Goal: Task Accomplishment & Management: Manage account settings

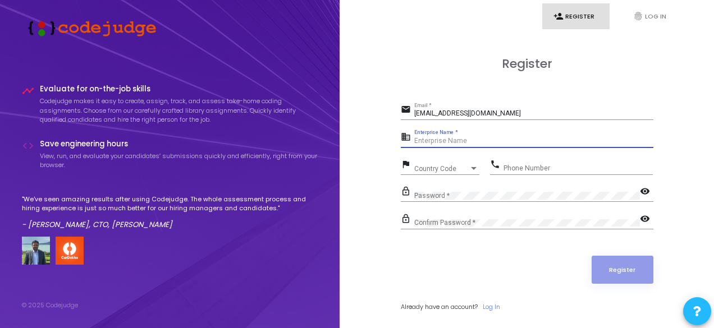
click at [440, 144] on input "Enterprise Name *" at bounding box center [533, 141] width 239 height 8
click at [433, 140] on input "Enterprise Name *" at bounding box center [533, 141] width 239 height 8
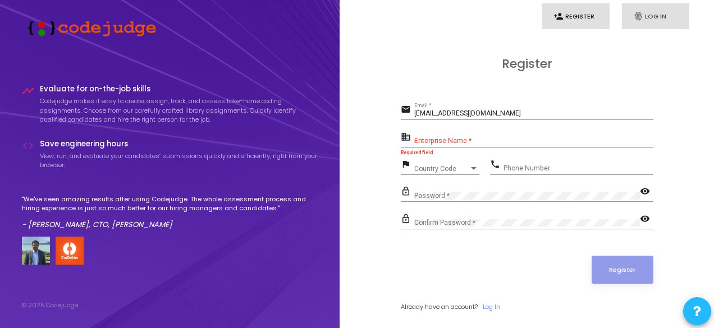
click at [668, 8] on link "fingerprint Log In" at bounding box center [655, 16] width 67 height 26
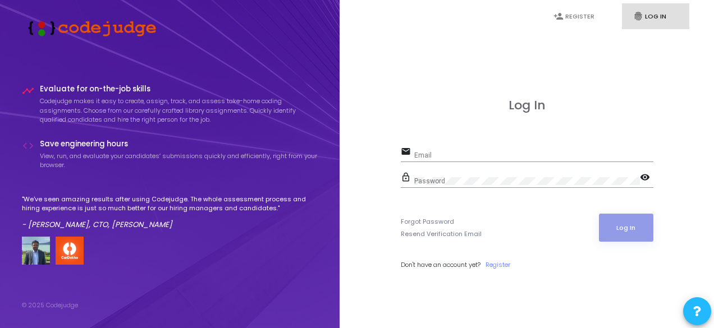
click at [529, 137] on div "Log In email Email lock_outline Password visibility Forgot Password Resend Veri…" at bounding box center [527, 196] width 252 height 196
click at [488, 161] on div "Email" at bounding box center [533, 152] width 239 height 17
click at [439, 163] on div "email Email Required field" at bounding box center [527, 157] width 252 height 26
click at [438, 146] on div "Email" at bounding box center [533, 152] width 239 height 17
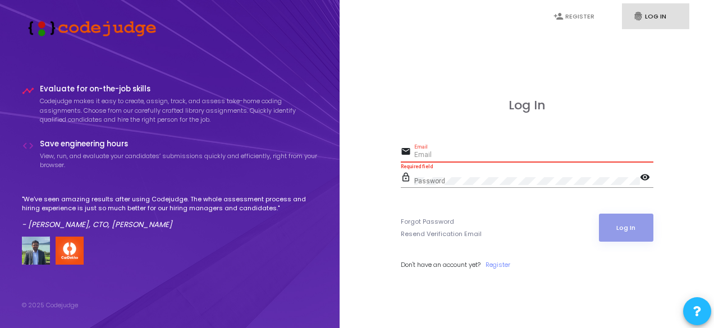
paste input "[URL][DOMAIN_NAME]"
type input "[URL][DOMAIN_NAME]"
drag, startPoint x: 519, startPoint y: 153, endPoint x: 394, endPoint y: 173, distance: 126.3
click at [394, 173] on div "Log In email [URL][DOMAIN_NAME] Email Field is not valid lock_outline Password …" at bounding box center [527, 197] width 350 height 328
paste input "[EMAIL_ADDRESS][DOMAIN_NAME]"
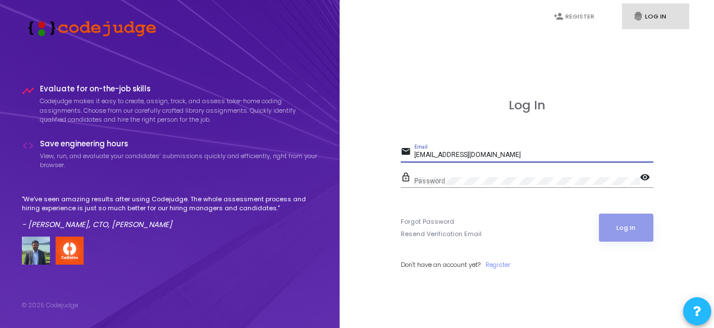
type input "[EMAIL_ADDRESS][DOMAIN_NAME]"
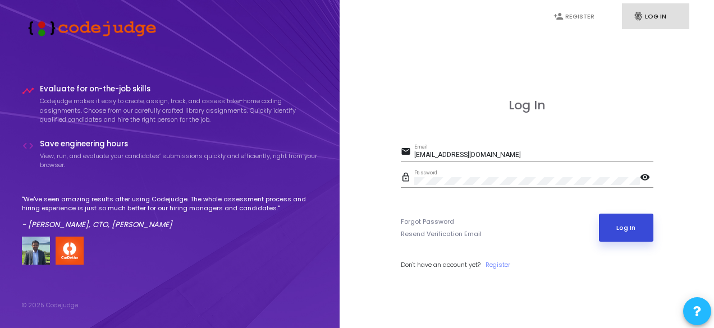
click at [618, 232] on button "Log In" at bounding box center [626, 228] width 54 height 28
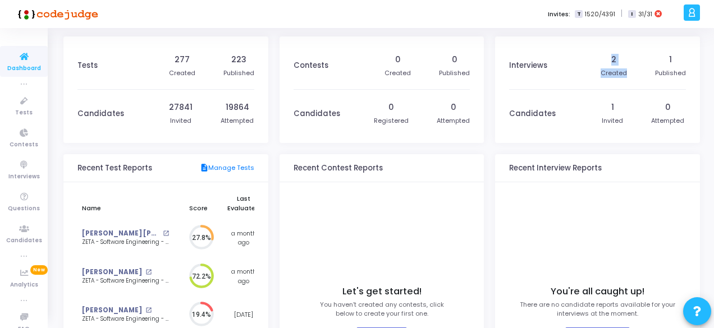
drag, startPoint x: 611, startPoint y: 59, endPoint x: 625, endPoint y: 70, distance: 17.6
click at [625, 70] on div "2 Created" at bounding box center [613, 65] width 26 height 47
click at [625, 70] on div "Created" at bounding box center [613, 73] width 26 height 10
drag, startPoint x: 71, startPoint y: 61, endPoint x: 146, endPoint y: 69, distance: 75.6
click at [146, 69] on kt-portlet-body "Tests 277 Created 223 Published Candidates 27841 Invited 19864 Attempted" at bounding box center [165, 89] width 205 height 107
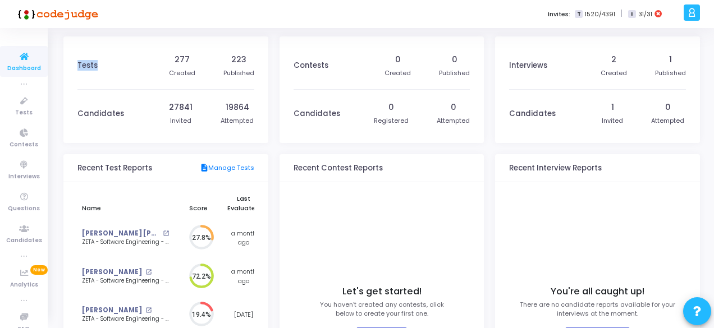
click at [146, 69] on div "Tests" at bounding box center [119, 65] width 85 height 47
click at [27, 114] on span "Tests" at bounding box center [23, 113] width 17 height 10
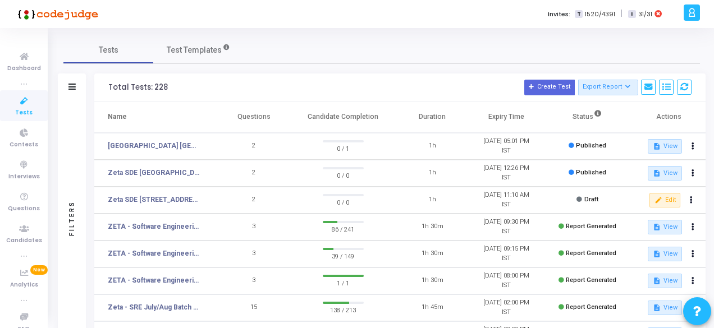
click at [16, 79] on li "true" at bounding box center [24, 83] width 48 height 11
click at [13, 54] on icon at bounding box center [24, 57] width 24 height 14
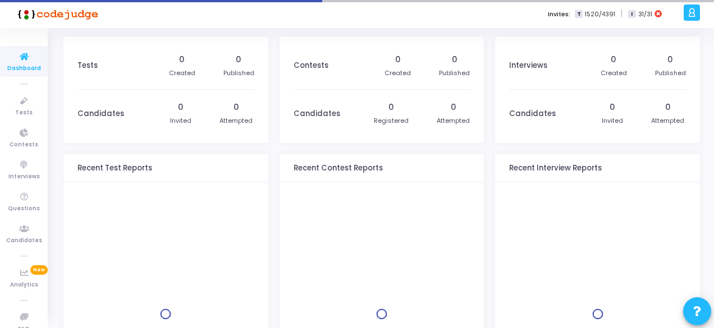
click at [16, 54] on icon at bounding box center [24, 57] width 24 height 14
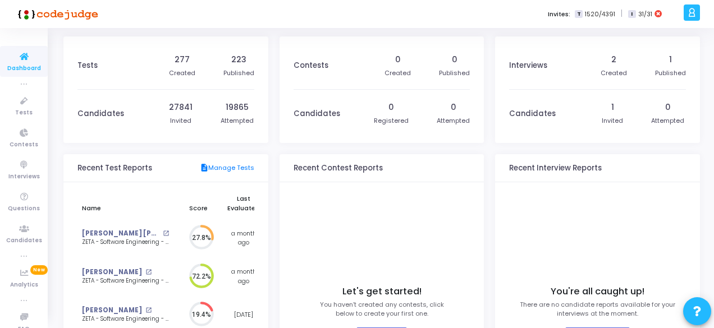
scroll to position [98, 0]
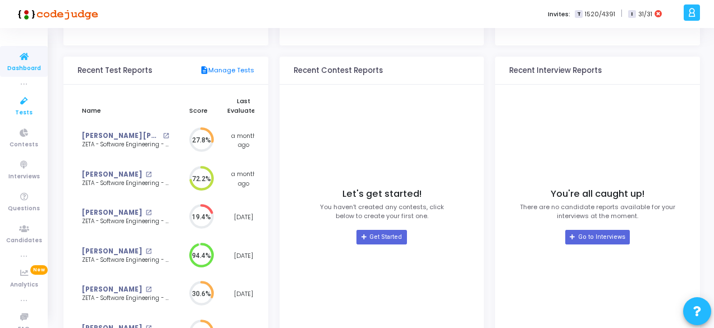
click at [22, 114] on span "Tests" at bounding box center [23, 113] width 17 height 10
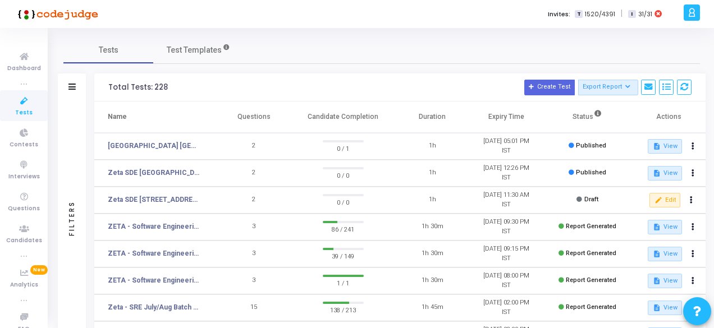
click at [68, 84] on icon at bounding box center [71, 87] width 7 height 6
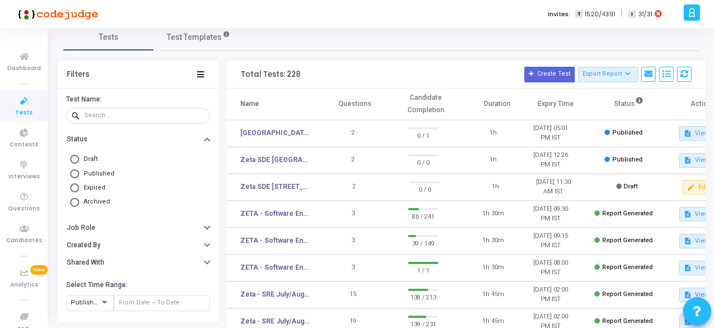
scroll to position [13, 0]
click at [103, 171] on span "Published" at bounding box center [99, 172] width 31 height 7
click at [79, 171] on input "Published" at bounding box center [74, 173] width 9 height 9
radio input "true"
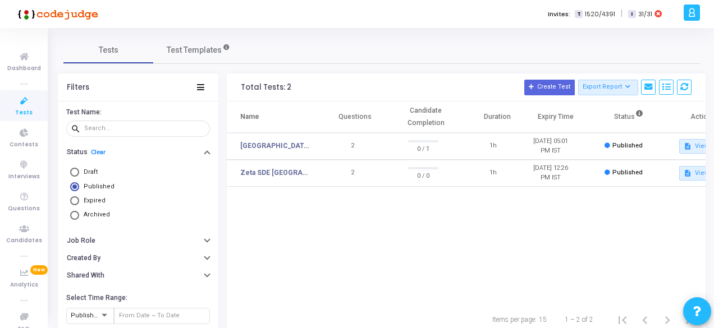
click at [96, 174] on span "Draft" at bounding box center [91, 171] width 14 height 7
click at [79, 174] on input "Draft" at bounding box center [74, 172] width 9 height 9
radio input "true"
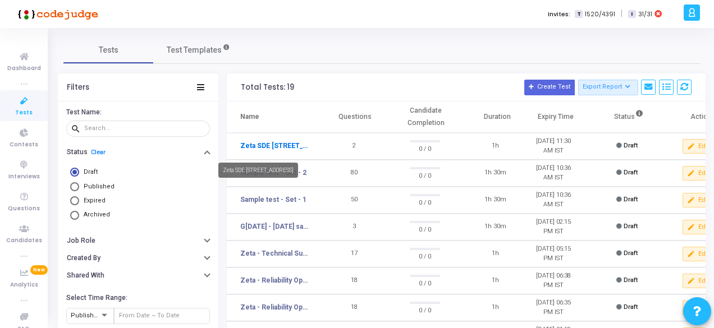
click at [268, 151] on link "Zeta SDE [STREET_ADDRESS]" at bounding box center [275, 146] width 70 height 10
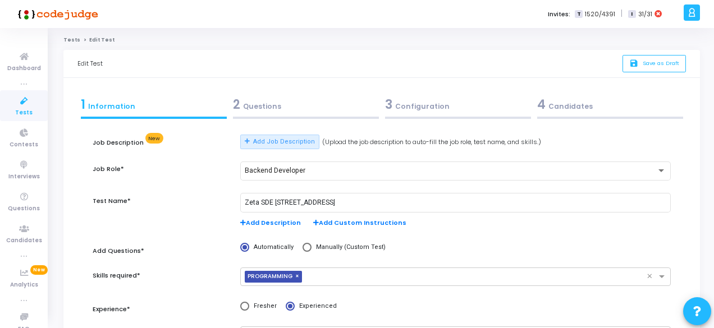
click at [265, 104] on div "2 Questions" at bounding box center [306, 104] width 146 height 19
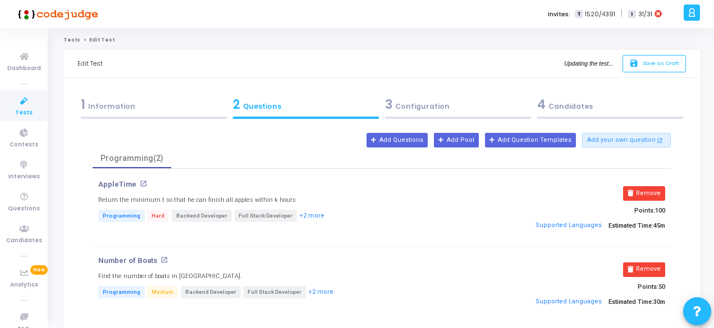
click at [402, 111] on div "3 Configuration" at bounding box center [458, 104] width 146 height 19
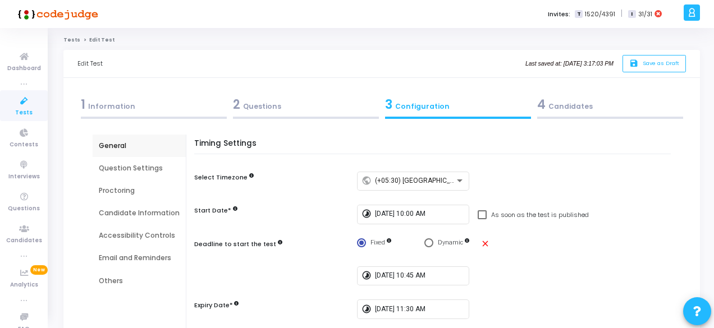
click at [553, 106] on div "4 Candidates" at bounding box center [610, 104] width 146 height 19
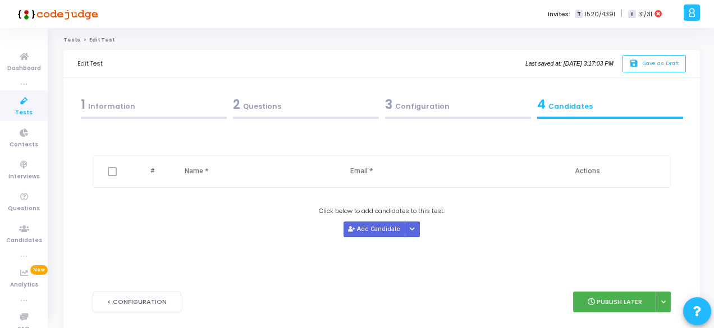
click at [371, 216] on div "Click below to add candidates to this test. Add Candidate Upload Candidate List" at bounding box center [382, 221] width 578 height 31
click at [374, 229] on button "Add Candidate" at bounding box center [374, 229] width 62 height 15
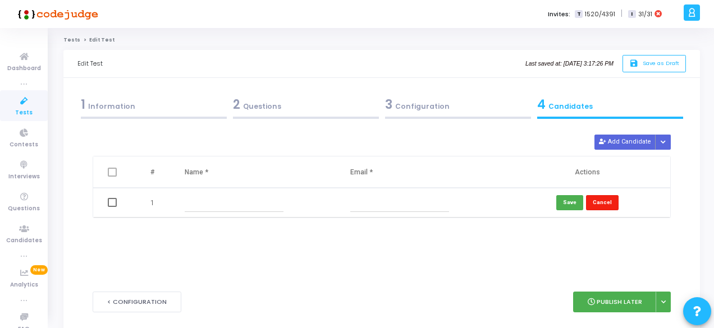
click at [606, 201] on button "Cancel" at bounding box center [602, 202] width 33 height 15
